Goal: Transaction & Acquisition: Purchase product/service

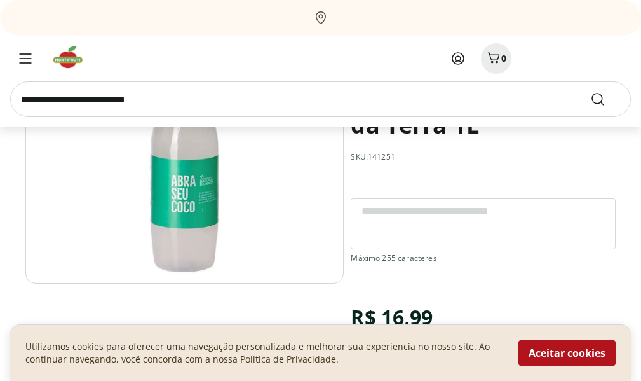
scroll to position [127, 0]
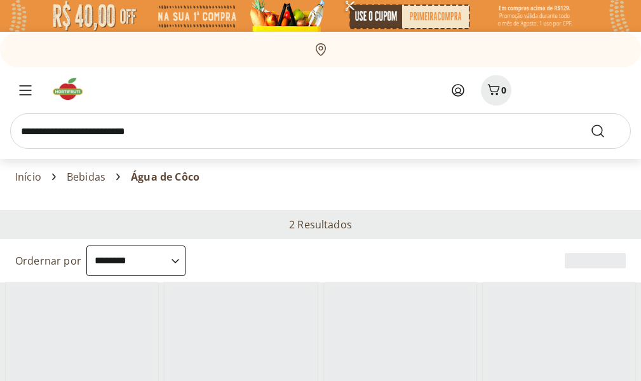
select select "**********"
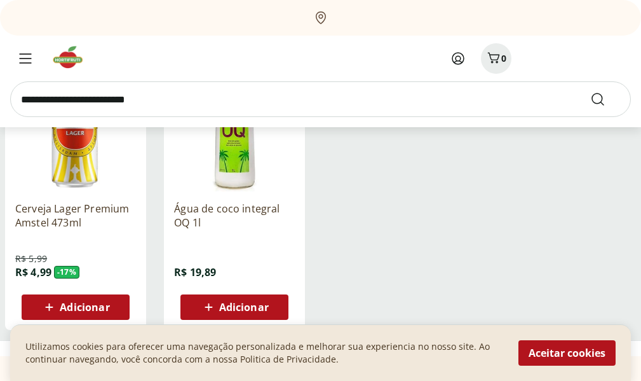
scroll to position [254, 0]
